Goal: Find specific page/section: Find specific page/section

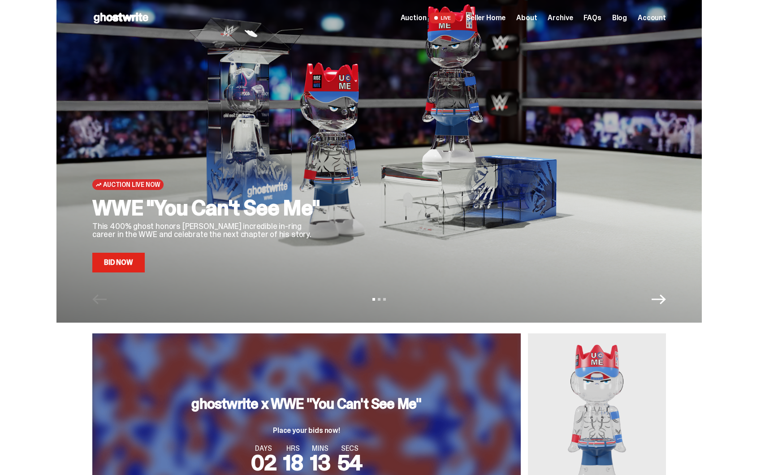
click at [498, 16] on span "Seller Home" at bounding box center [485, 17] width 39 height 7
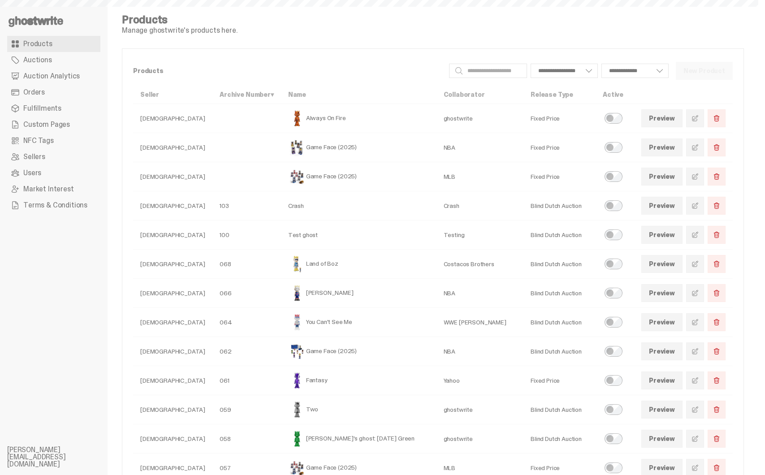
click at [56, 73] on span "Auction Analytics" at bounding box center [51, 76] width 56 height 7
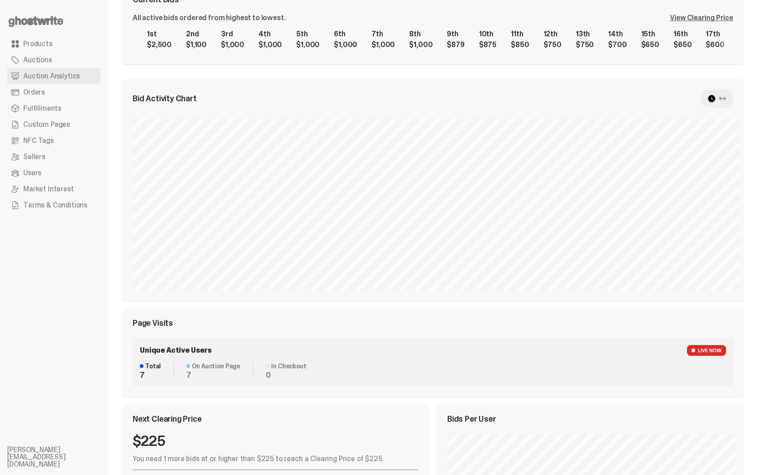
scroll to position [238, 0]
